Goal: Find specific page/section: Find specific page/section

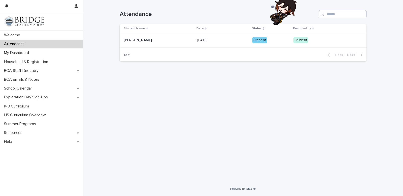
drag, startPoint x: 114, startPoint y: 172, endPoint x: 350, endPoint y: 11, distance: 285.7
click at [350, 11] on body "Welcome Attendance My Dashboard Household & Registration BCA Staff Directory BC…" at bounding box center [201, 98] width 403 height 196
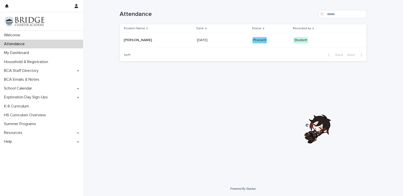
drag, startPoint x: 399, startPoint y: 18, endPoint x: 258, endPoint y: 52, distance: 145.1
click at [258, 52] on body "Welcome Attendance My Dashboard Household & Registration BCA Staff Directory BC…" at bounding box center [201, 98] width 403 height 196
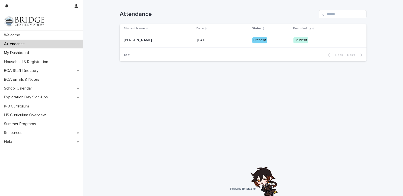
drag, startPoint x: 286, startPoint y: 171, endPoint x: 261, endPoint y: 141, distance: 39.4
click at [261, 166] on div at bounding box center [263, 182] width 32 height 32
drag, startPoint x: 261, startPoint y: 184, endPoint x: 247, endPoint y: 113, distance: 71.8
click at [247, 113] on body "Welcome Attendance My Dashboard Household & Registration BCA Staff Directory BC…" at bounding box center [201, 98] width 403 height 196
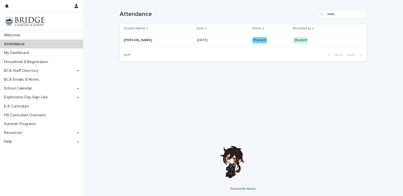
drag, startPoint x: 232, startPoint y: 139, endPoint x: 214, endPoint y: 73, distance: 68.7
click at [214, 73] on body "Welcome Attendance My Dashboard Household & Registration BCA Staff Directory BC…" at bounding box center [201, 98] width 403 height 196
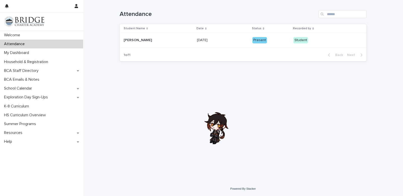
drag, startPoint x: 214, startPoint y: 73, endPoint x: 213, endPoint y: 21, distance: 52.0
click at [213, 21] on body "Welcome Attendance My Dashboard Household & Registration BCA Staff Directory BC…" at bounding box center [201, 98] width 403 height 196
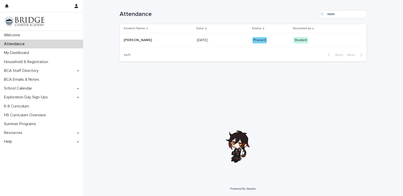
drag, startPoint x: 234, startPoint y: 107, endPoint x: 242, endPoint y: -31, distance: 137.7
click at [242, 0] on html "Welcome Attendance My Dashboard Household & Registration BCA Staff Directory BC…" at bounding box center [201, 98] width 403 height 196
click at [365, 153] on div "Loading... Saving… Loading... Saving… Attendance Student Name Date Status Recor…" at bounding box center [243, 84] width 252 height 169
drag, startPoint x: 365, startPoint y: 153, endPoint x: 269, endPoint y: 105, distance: 107.5
click at [387, 164] on div at bounding box center [403, 180] width 32 height 32
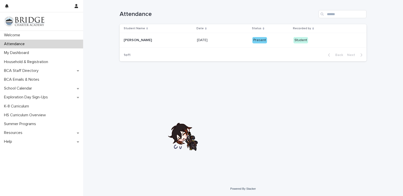
drag, startPoint x: 269, startPoint y: 105, endPoint x: 133, endPoint y: -31, distance: 191.5
click at [133, 0] on html "Welcome Attendance My Dashboard Household & Registration BCA Staff Directory BC…" at bounding box center [201, 98] width 403 height 196
drag, startPoint x: 6, startPoint y: 160, endPoint x: 359, endPoint y: -31, distance: 401.1
click at [359, 0] on html "Welcome Attendance My Dashboard Household & Registration BCA Staff Directory BC…" at bounding box center [201, 98] width 403 height 196
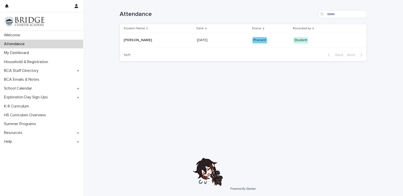
drag, startPoint x: 398, startPoint y: 3, endPoint x: 106, endPoint y: -31, distance: 294.1
click at [106, 0] on html "Welcome Attendance My Dashboard Household & Registration BCA Staff Directory BC…" at bounding box center [201, 98] width 403 height 196
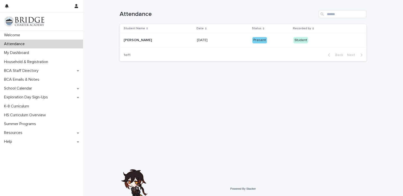
drag, startPoint x: 6, startPoint y: 178, endPoint x: 194, endPoint y: -31, distance: 281.4
click at [194, 0] on html "Welcome Attendance My Dashboard Household & Registration BCA Staff Directory BC…" at bounding box center [201, 98] width 403 height 196
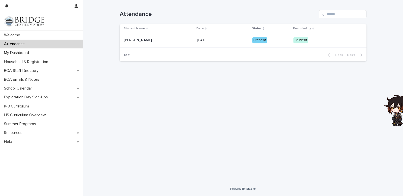
drag, startPoint x: 398, startPoint y: 96, endPoint x: 242, endPoint y: 4, distance: 181.3
click at [340, 59] on body "Welcome Attendance My Dashboard Household & Registration BCA Staff Directory BC…" at bounding box center [201, 98] width 403 height 196
drag, startPoint x: 1, startPoint y: 131, endPoint x: 125, endPoint y: 157, distance: 127.1
click at [224, 150] on div "Welcome Attendance My Dashboard Household & Registration BCA Staff Directory BC…" at bounding box center [243, 98] width 320 height 196
click at [3, 178] on div at bounding box center [0, 180] width 32 height 32
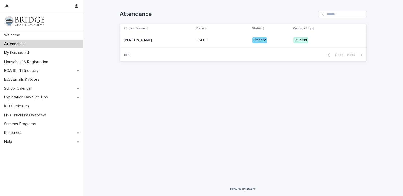
click at [252, 122] on div "Loading... Saving… Loading... Saving… Attendance Student Name Date Status Recor…" at bounding box center [243, 84] width 252 height 169
